Goal: Information Seeking & Learning: Learn about a topic

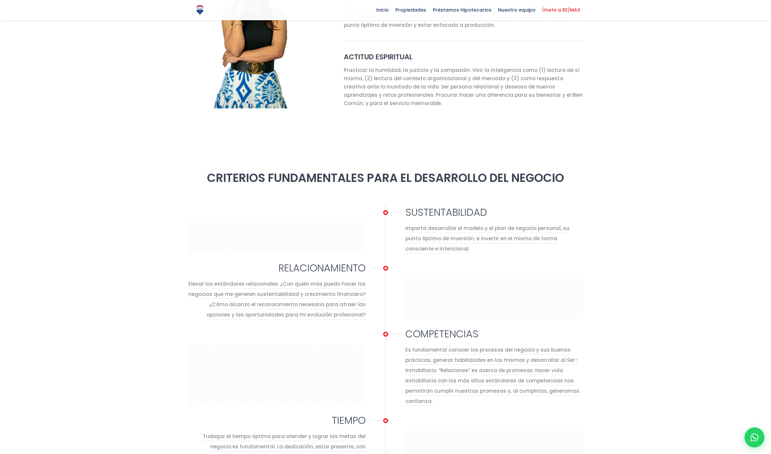
scroll to position [391, 0]
select select "DO"
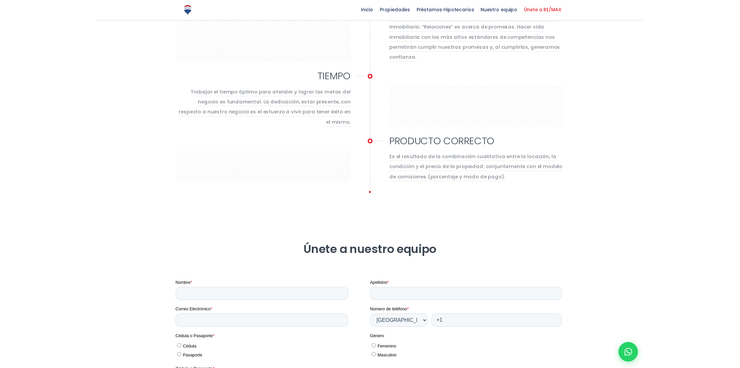
scroll to position [769, 0]
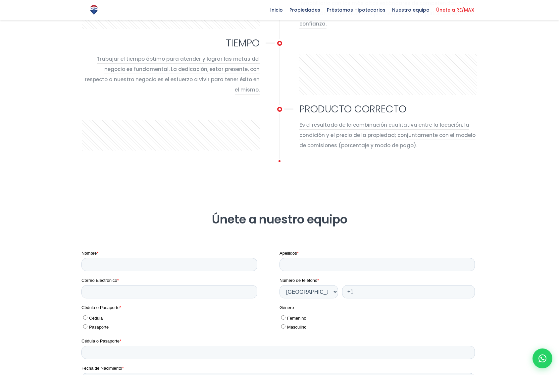
drag, startPoint x: 238, startPoint y: 57, endPoint x: 380, endPoint y: 207, distance: 206.5
click at [380, 207] on div "El equipo inmobiliario mas grande de [GEOGRAPHIC_DATA] RE/MAX Metropolitana cue…" at bounding box center [279, 3] width 559 height 1390
copy div "LOREMIP DOLORSITAME Consectetu adipiscinge seddoeiusmodt in utl etdol ma aliqua…"
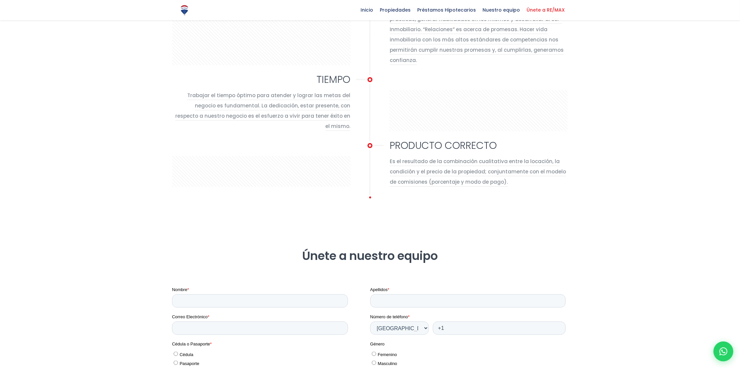
click at [390, 176] on div "Es el resultado de la combinación cualitativa entre la locación, la condición y…" at bounding box center [479, 171] width 178 height 31
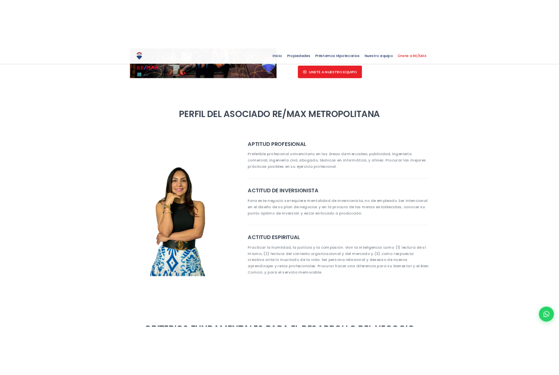
scroll to position [163, 0]
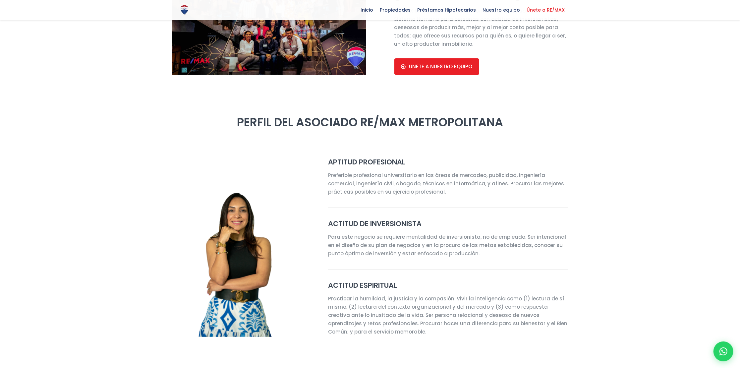
click at [540, 167] on div "APTITUD PROFESIONAL Preferible profesional universitario en las áreas de mercad…" at bounding box center [448, 179] width 240 height 43
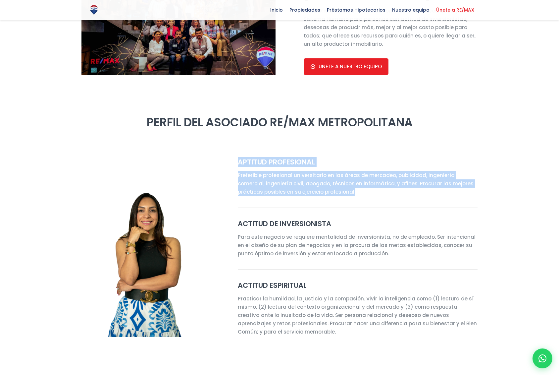
drag, startPoint x: 238, startPoint y: 160, endPoint x: 343, endPoint y: 192, distance: 109.3
click at [343, 192] on div "APTITUD PROFESIONAL Preferible profesional universitario en las áreas de mercad…" at bounding box center [358, 179] width 240 height 43
copy div "APTITUD PROFESIONAL Preferible profesional universitario en las áreas de mercad…"
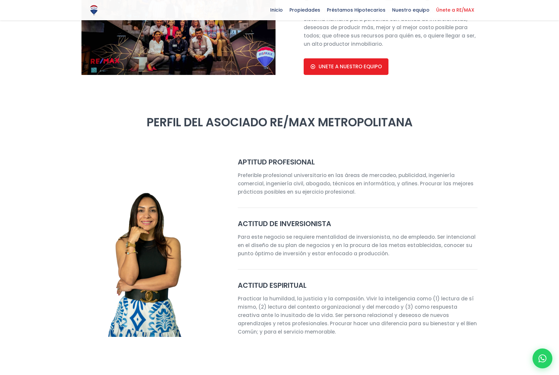
click at [237, 238] on div "ACTITUD DE INVERSIONISTA Para este negocio se requiere mentalidad de inversioni…" at bounding box center [358, 243] width 248 height 48
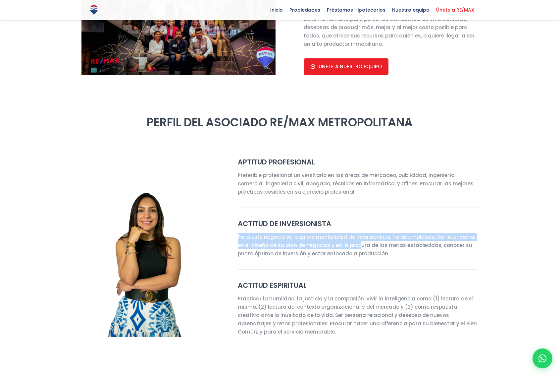
drag, startPoint x: 238, startPoint y: 238, endPoint x: 358, endPoint y: 244, distance: 120.1
click at [358, 244] on p "Para este negocio se requiere mentalidad de inversionista, no de empleado. Ser …" at bounding box center [358, 245] width 240 height 25
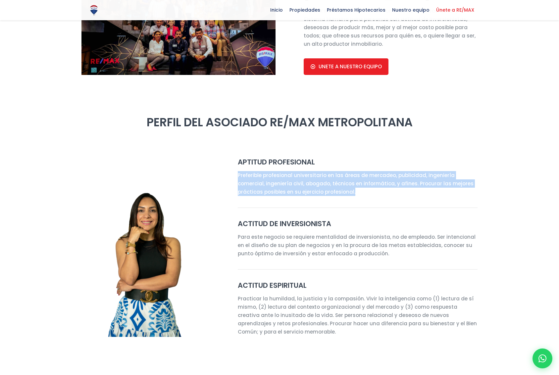
drag, startPoint x: 238, startPoint y: 176, endPoint x: 331, endPoint y: 191, distance: 94.6
click at [331, 191] on p "Preferible profesional universitario en las áreas de mercadeo, publicidad, inge…" at bounding box center [358, 183] width 240 height 25
copy p "Preferible profesional universitario en las áreas de mercadeo, publicidad, inge…"
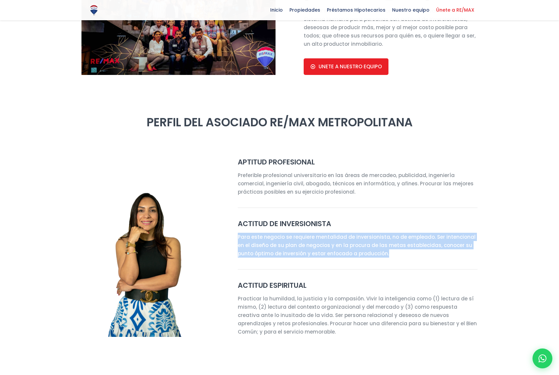
drag, startPoint x: 238, startPoint y: 236, endPoint x: 382, endPoint y: 254, distance: 145.2
click at [382, 254] on p "Para este negocio se requiere mentalidad de inversionista, no de empleado. Ser …" at bounding box center [358, 245] width 240 height 25
copy p "Para este negocio se requiere mentalidad de inversionista, no de empleado. Ser …"
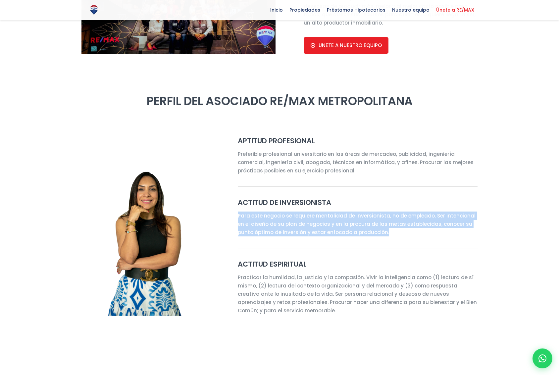
scroll to position [189, 0]
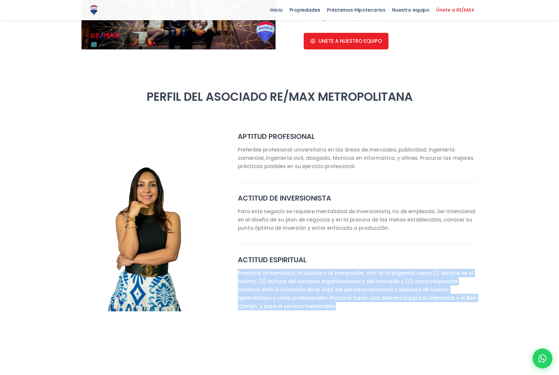
drag, startPoint x: 290, startPoint y: 307, endPoint x: 238, endPoint y: 273, distance: 62.2
click at [238, 273] on p "Practicar la humildad, la justicia y la compasión. Vivir la inteligencia como (…" at bounding box center [358, 289] width 240 height 41
copy p "Practicar la humildad, la justicia y la compasión. Vivir la inteligencia como (…"
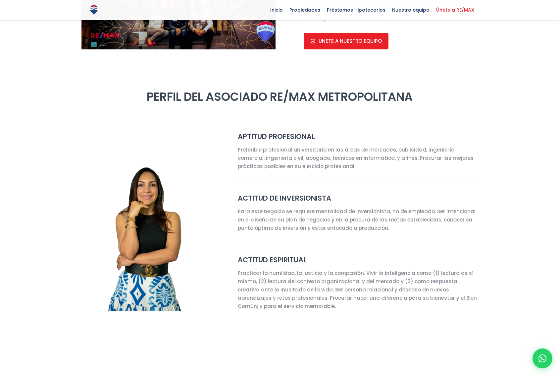
click at [353, 253] on div at bounding box center [358, 249] width 248 height 14
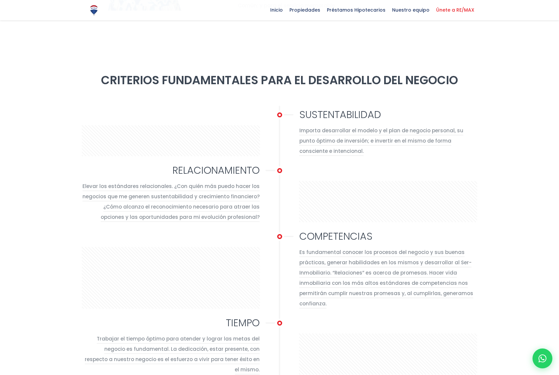
scroll to position [502, 0]
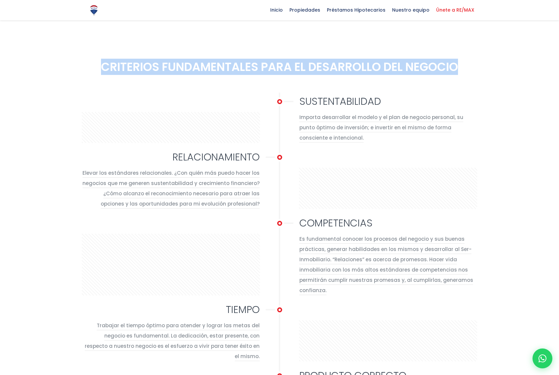
drag, startPoint x: 458, startPoint y: 67, endPoint x: 101, endPoint y: 69, distance: 357.2
click at [101, 69] on h2 "CRITERIOS FUNDAMENTALES PARA EL DESARROLLO DEL NEGOCIO" at bounding box center [280, 66] width 396 height 15
copy h2 "CRITERIOS FUNDAMENTALES PARA EL DESARROLLO DEL NEGOCIO"
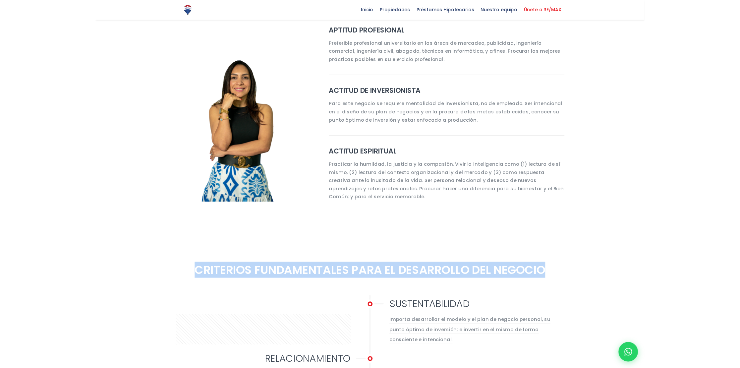
scroll to position [295, 0]
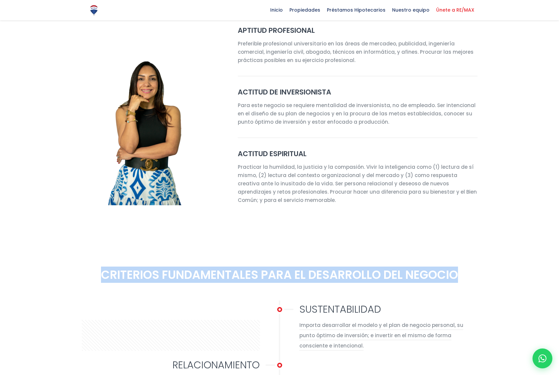
click at [345, 215] on div at bounding box center [279, 133] width 559 height 234
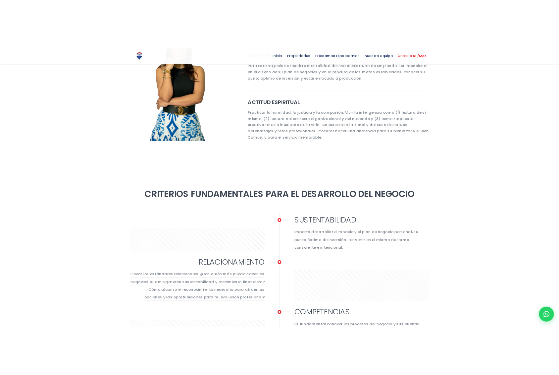
scroll to position [499, 0]
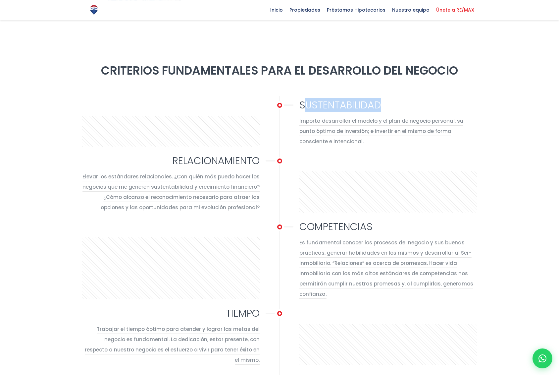
drag, startPoint x: 302, startPoint y: 104, endPoint x: 386, endPoint y: 103, distance: 83.5
click at [386, 103] on h3 "SUSTENTABILIDAD" at bounding box center [389, 105] width 178 height 12
drag, startPoint x: 301, startPoint y: 105, endPoint x: 380, endPoint y: 104, distance: 78.5
click at [380, 104] on h3 "SUSTENTABILIDAD" at bounding box center [389, 105] width 178 height 12
copy h3 "SUSTENTABILIDAD"
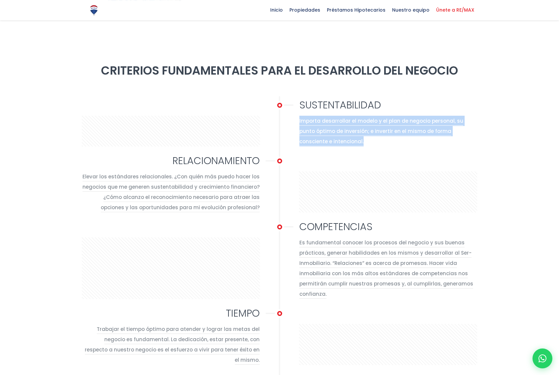
drag, startPoint x: 332, startPoint y: 142, endPoint x: 298, endPoint y: 117, distance: 42.3
click at [298, 117] on li "SUSTENTABILIDAD Importa desarrollar el modelo y el plan de negocio personal, su…" at bounding box center [280, 127] width 396 height 56
copy div "Importa desarrollar el modelo y el plan de negocio personal, su punto óptimo de…"
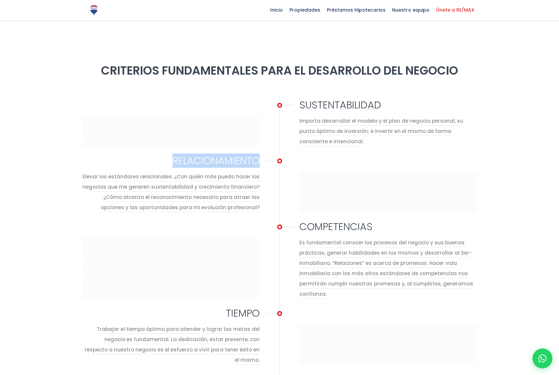
drag, startPoint x: 168, startPoint y: 159, endPoint x: 257, endPoint y: 161, distance: 89.5
click at [257, 161] on h3 "RELACIONAMIENTO" at bounding box center [171, 161] width 178 height 12
click at [265, 193] on li "RELACIONAMIENTO Elevar los estándares relacionales. ¿Con quién más puedo hacer …" at bounding box center [280, 188] width 396 height 66
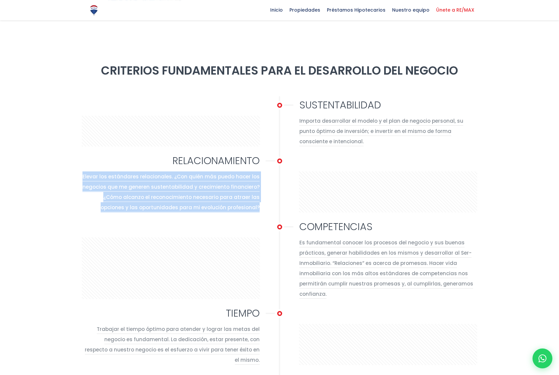
drag, startPoint x: 88, startPoint y: 175, endPoint x: 259, endPoint y: 209, distance: 174.3
click at [259, 209] on div "Elevar los estándares relacionales. ¿Con quién más puedo hacer los negocios que…" at bounding box center [171, 191] width 178 height 41
copy div "Elevar los estándares relacionales. ¿Con quién más puedo hacer los negocios que…"
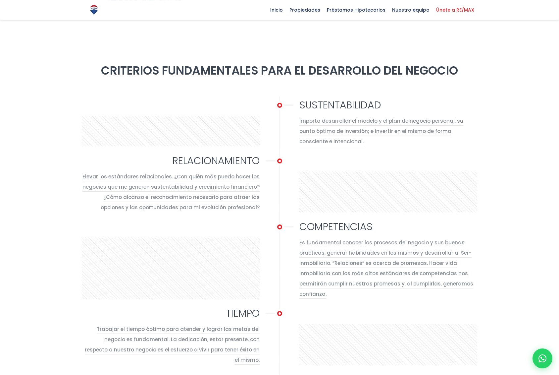
click at [245, 234] on li "COMPETENCIAS Es fundamental conocer los procesos del negocio y sus buenas práct…" at bounding box center [280, 264] width 396 height 86
drag, startPoint x: 300, startPoint y: 243, endPoint x: 334, endPoint y: 291, distance: 59.1
click at [334, 291] on div "Es fundamental conocer los procesos del negocio y sus buenas prácticas, generar…" at bounding box center [389, 268] width 178 height 62
drag, startPoint x: 324, startPoint y: 292, endPoint x: 300, endPoint y: 245, distance: 53.2
click at [300, 245] on div "Es fundamental conocer los procesos del negocio y sus buenas prácticas, generar…" at bounding box center [389, 268] width 178 height 62
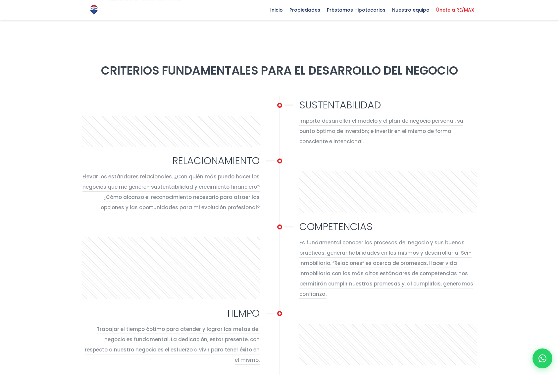
copy div "Es fundamental conocer los procesos del negocio y sus buenas prácticas, generar…"
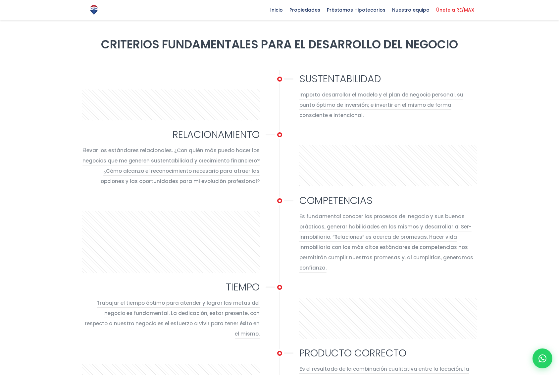
scroll to position [529, 0]
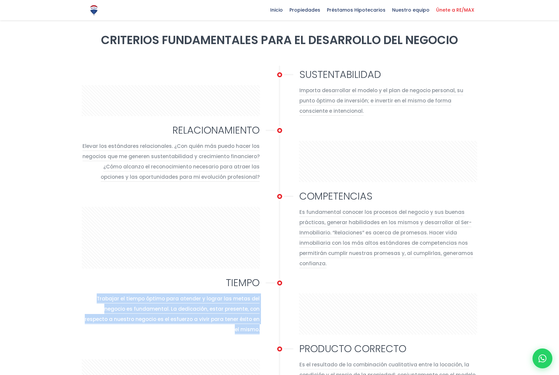
drag, startPoint x: 264, startPoint y: 319, endPoint x: 79, endPoint y: 298, distance: 186.1
click at [79, 298] on div "SUSTENTABILIDAD Importa desarrollar el modelo y el plan de negocio personal, su…" at bounding box center [280, 239] width 404 height 346
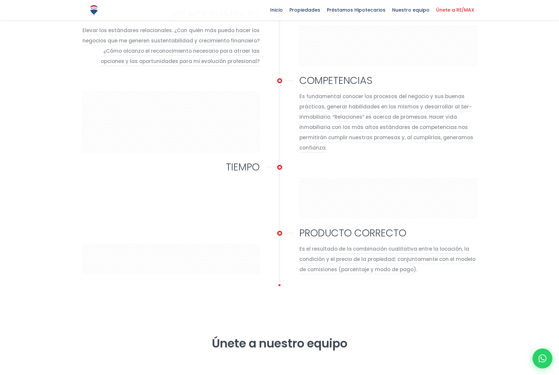
scroll to position [690, 0]
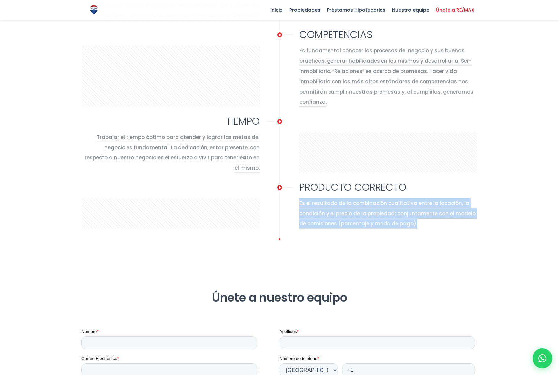
drag, startPoint x: 415, startPoint y: 213, endPoint x: 282, endPoint y: 187, distance: 136.1
click at [282, 187] on li "PRODUCTO CORRECTO Es el resultado de la combinación cualitativa entre la locaci…" at bounding box center [280, 209] width 396 height 56
